Goal: Task Accomplishment & Management: Use online tool/utility

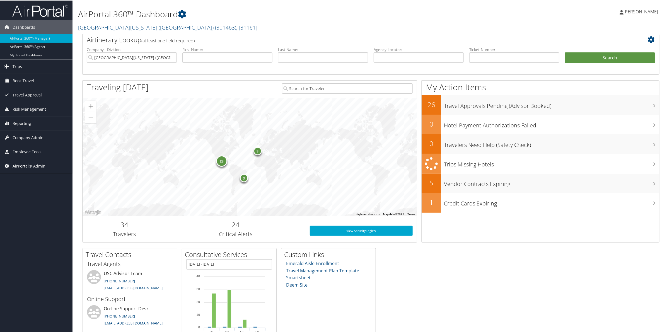
click at [17, 166] on span "AirPortal® Admin" at bounding box center [29, 166] width 33 height 14
click at [31, 176] on link "Airtinerary® Utilities" at bounding box center [36, 177] width 72 height 8
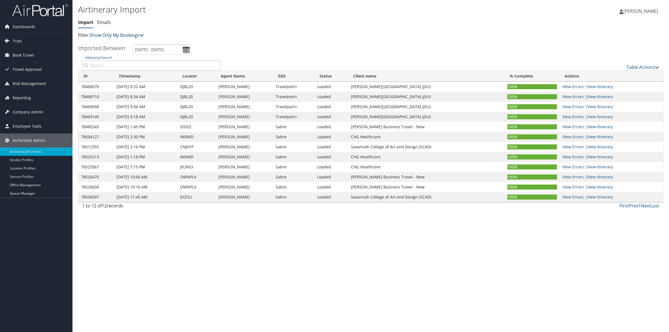
click at [141, 36] on link "Show Only My Bookings" at bounding box center [117, 35] width 54 height 6
click at [11, 43] on link "Trips" at bounding box center [36, 41] width 72 height 14
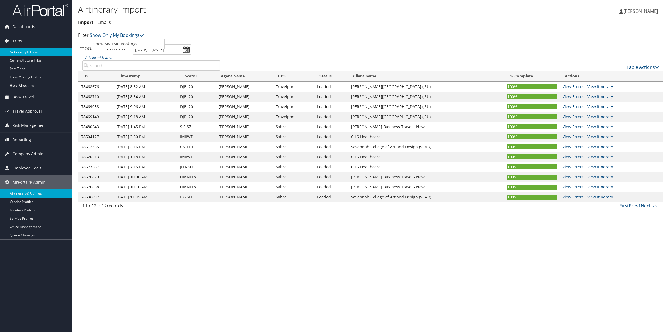
click at [19, 50] on link "Airtinerary® Lookup" at bounding box center [36, 52] width 72 height 8
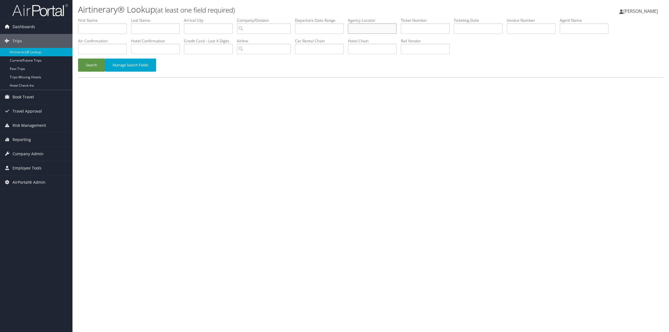
click at [372, 29] on input "text" at bounding box center [372, 28] width 49 height 10
type input "dhjrsl"
click at [90, 67] on button "Search" at bounding box center [91, 65] width 27 height 13
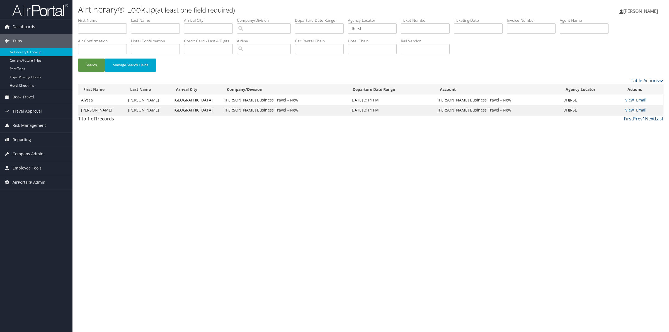
click at [631, 101] on link "View" at bounding box center [629, 99] width 9 height 5
click at [83, 66] on button "Search" at bounding box center [91, 65] width 27 height 13
click at [631, 99] on link "View" at bounding box center [629, 99] width 9 height 5
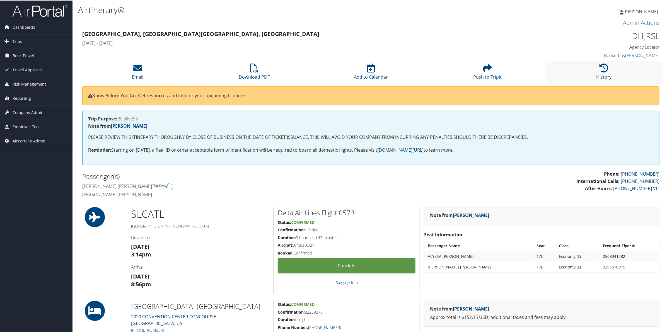
click at [615, 72] on li "History" at bounding box center [604, 71] width 117 height 23
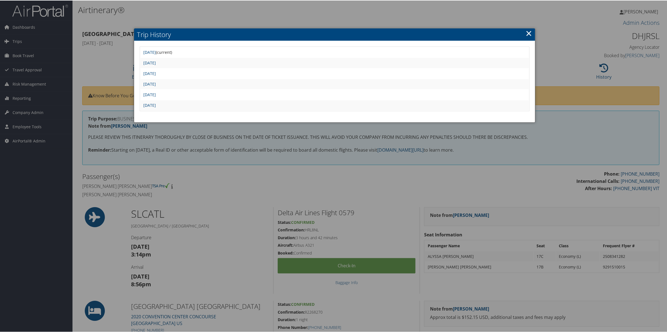
click at [527, 34] on link "×" at bounding box center [529, 32] width 6 height 11
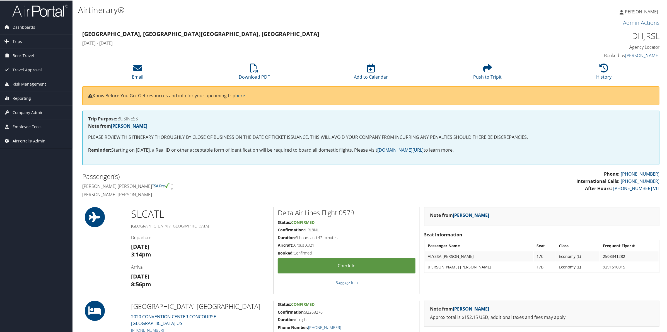
click at [26, 138] on span "AirPortal® Admin" at bounding box center [29, 141] width 33 height 14
click at [18, 153] on link "Airtinerary® Utilities" at bounding box center [36, 151] width 72 height 8
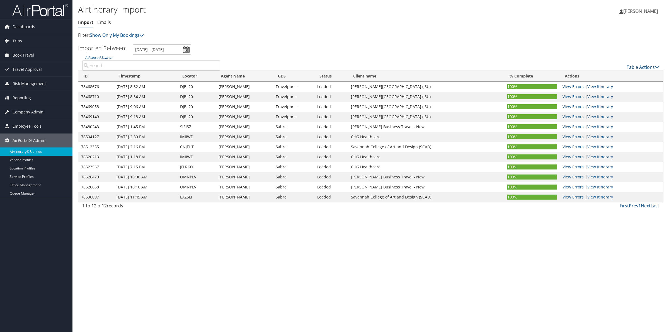
click at [651, 66] on link "Table Actions" at bounding box center [643, 67] width 33 height 6
click at [610, 86] on link "Import Itinerary" at bounding box center [624, 85] width 73 height 9
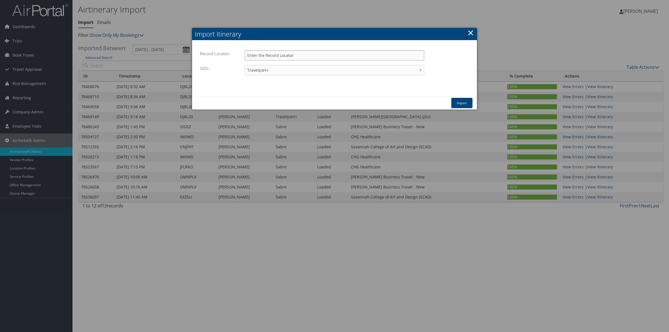
click at [283, 56] on input "Record Locator:" at bounding box center [335, 55] width 180 height 10
click at [260, 57] on input "Record Locator:" at bounding box center [335, 55] width 180 height 10
type input "dhjrsl"
select select "1W"
click at [458, 108] on button "Import" at bounding box center [461, 103] width 21 height 10
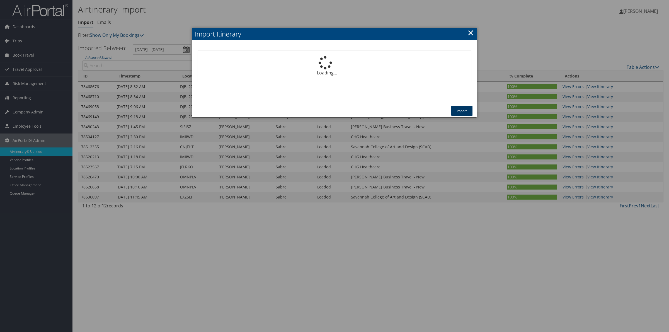
select select "1P"
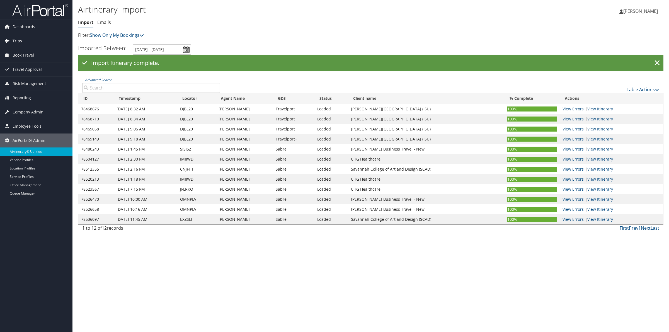
click at [11, 40] on link "Trips" at bounding box center [36, 41] width 72 height 14
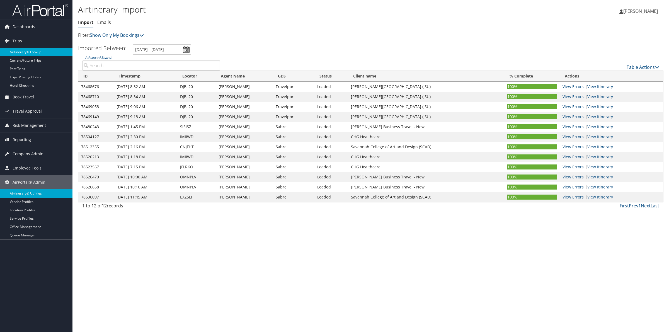
click at [40, 54] on link "Airtinerary® Lookup" at bounding box center [36, 52] width 72 height 8
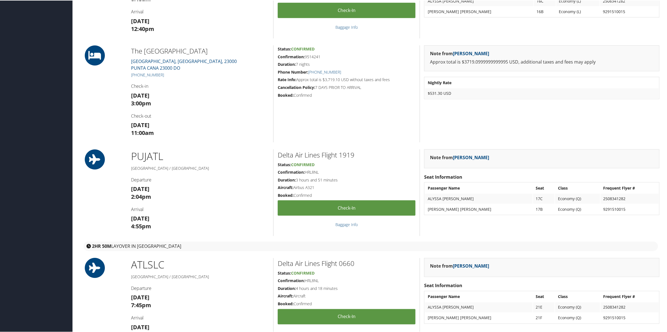
scroll to position [488, 0]
